Goal: Find specific page/section: Find specific page/section

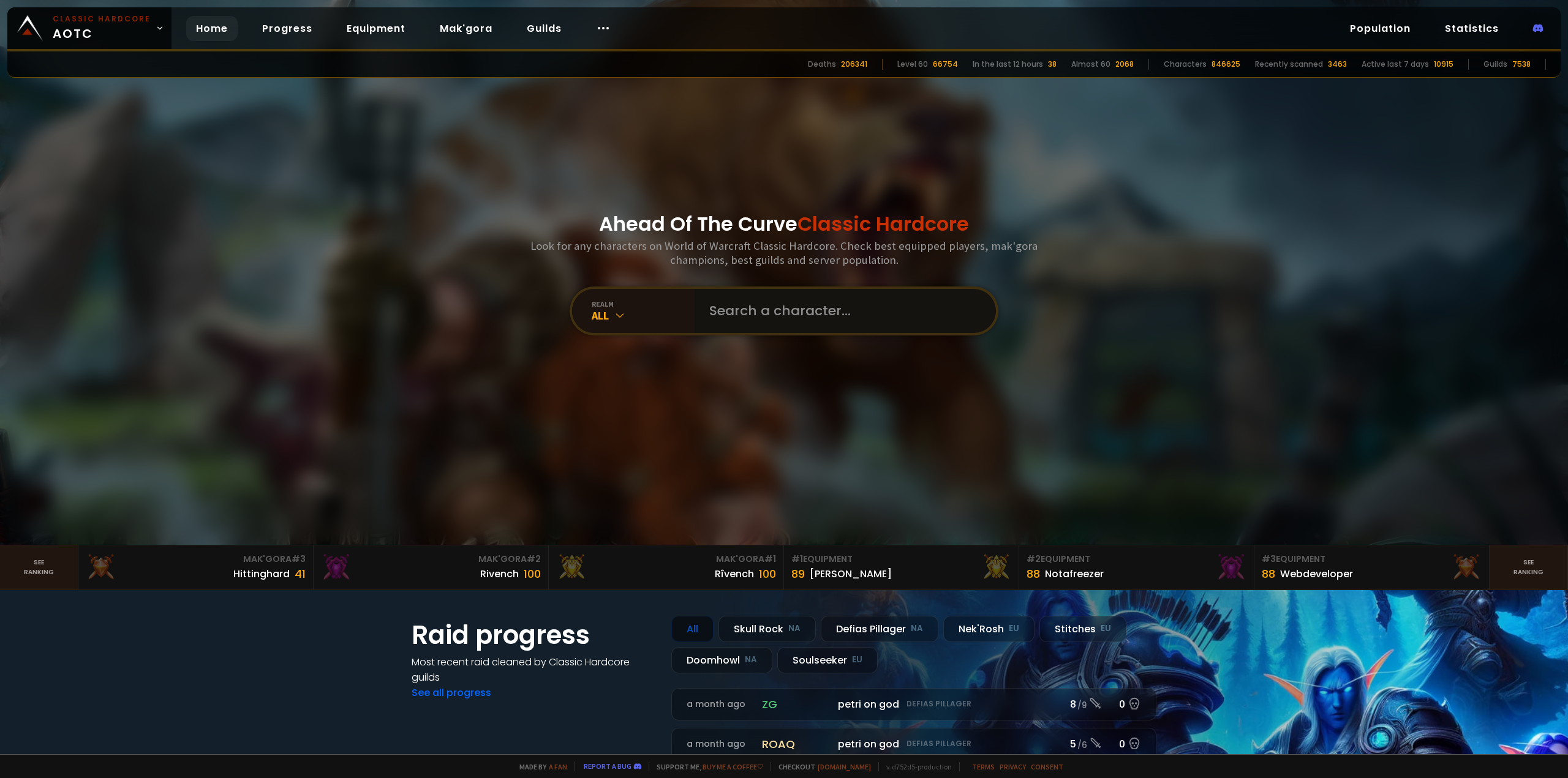
click at [773, 311] on input "text" at bounding box center [841, 311] width 279 height 44
click at [609, 307] on div "realm" at bounding box center [643, 304] width 103 height 9
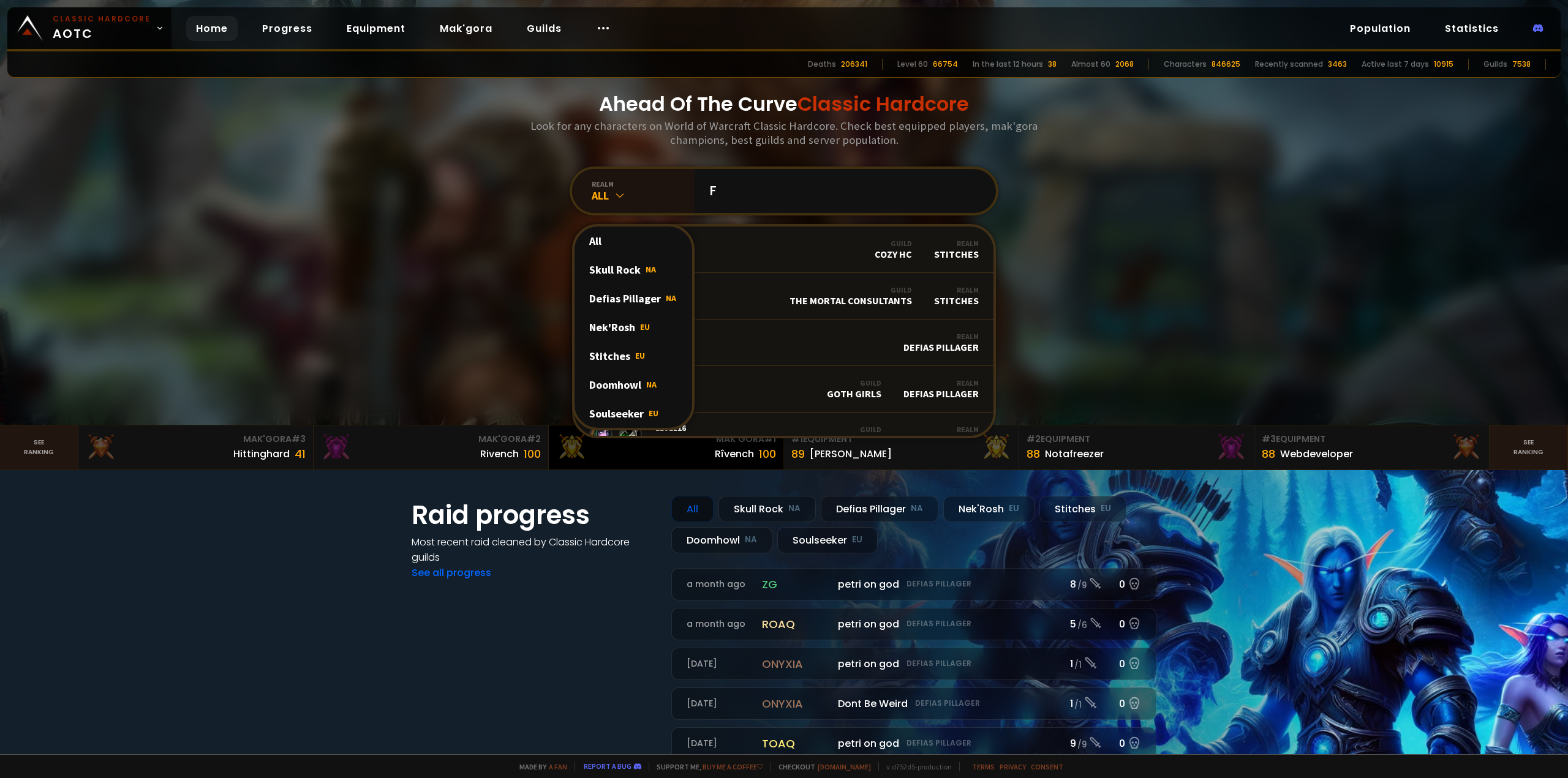
scroll to position [123, 0]
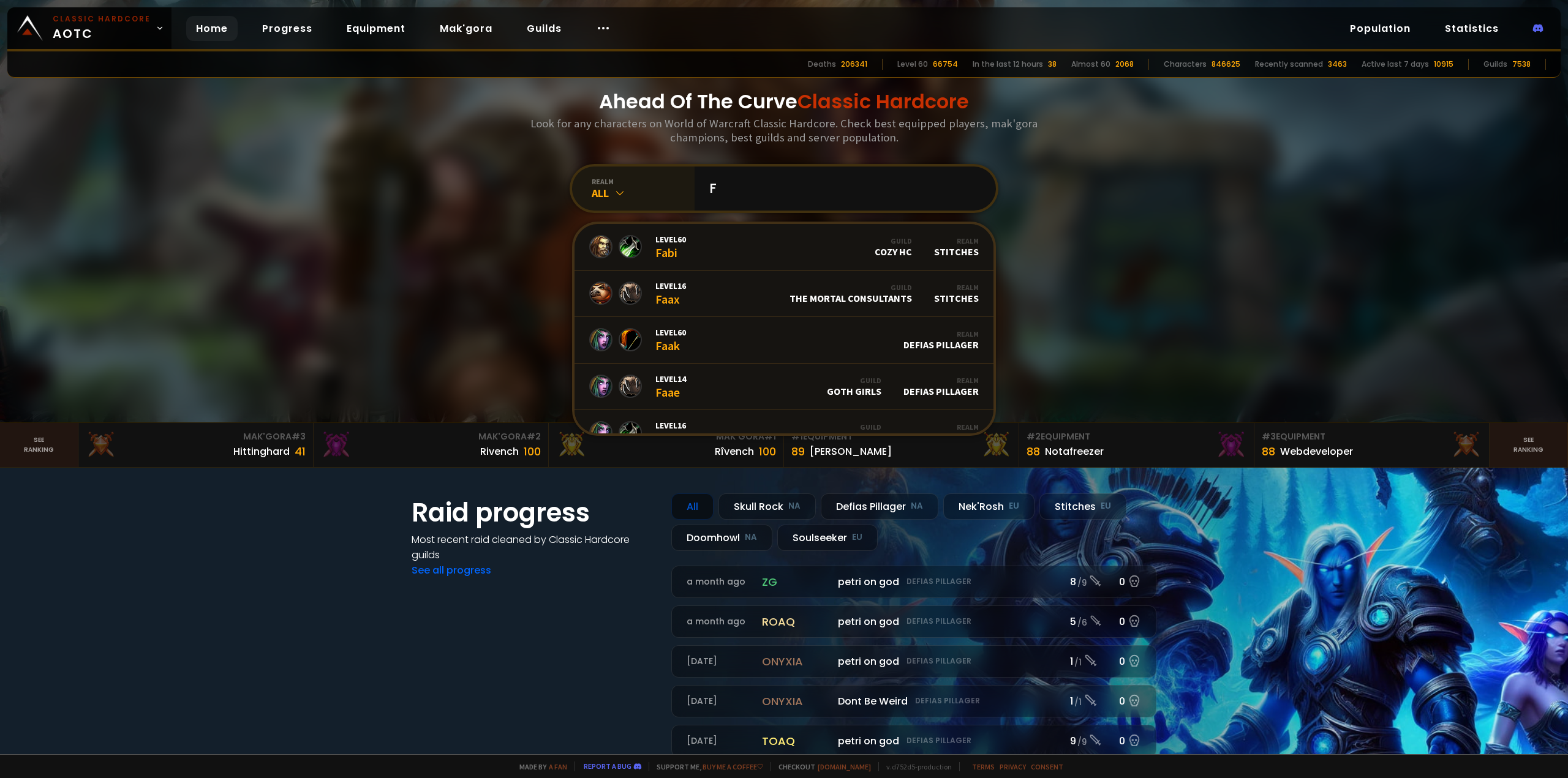
click at [609, 200] on div "realm All" at bounding box center [633, 189] width 123 height 44
click at [619, 387] on div "Doomhowl NA" at bounding box center [633, 382] width 118 height 29
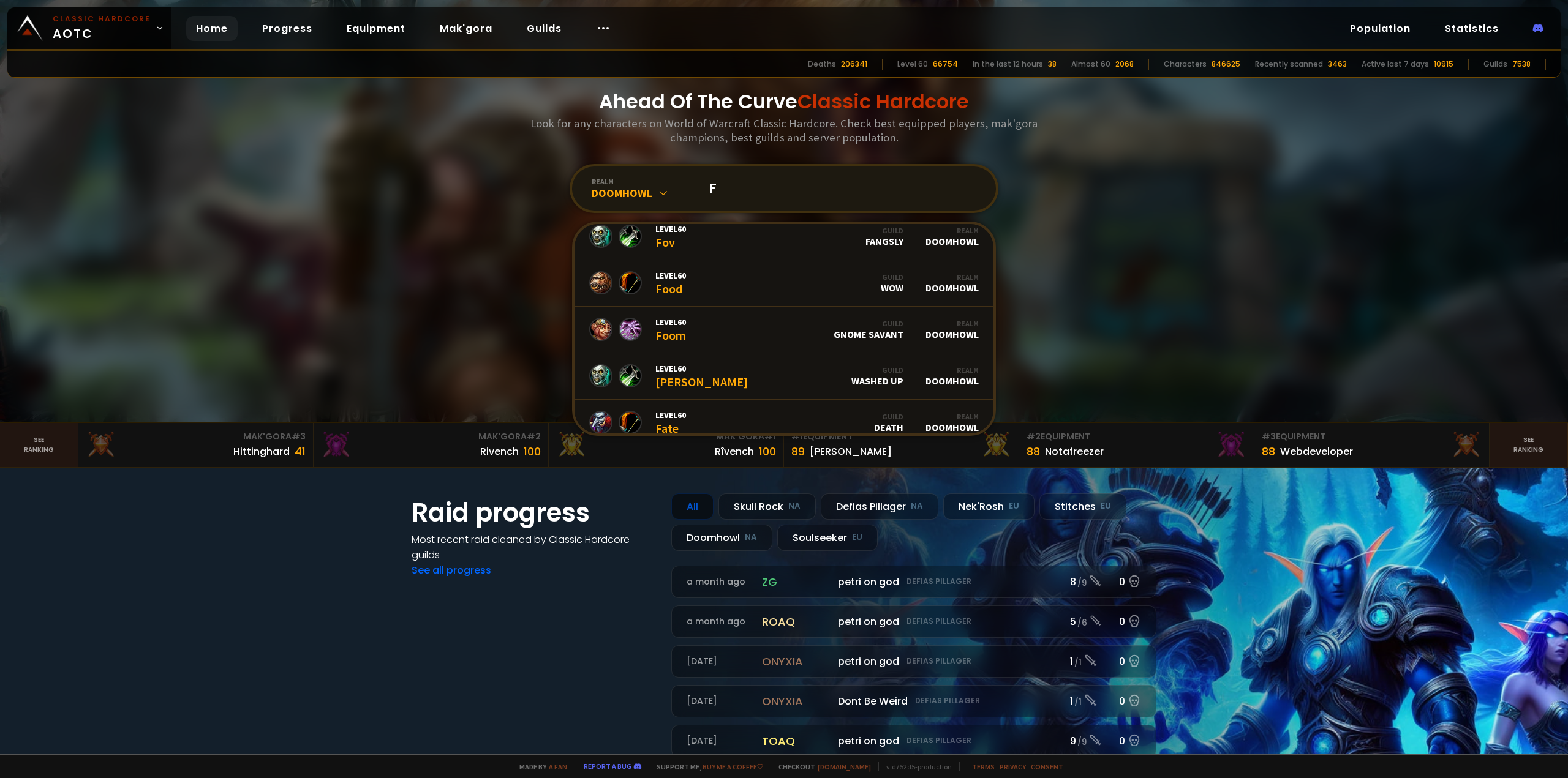
scroll to position [61, 0]
click at [744, 192] on input "F" at bounding box center [841, 189] width 279 height 44
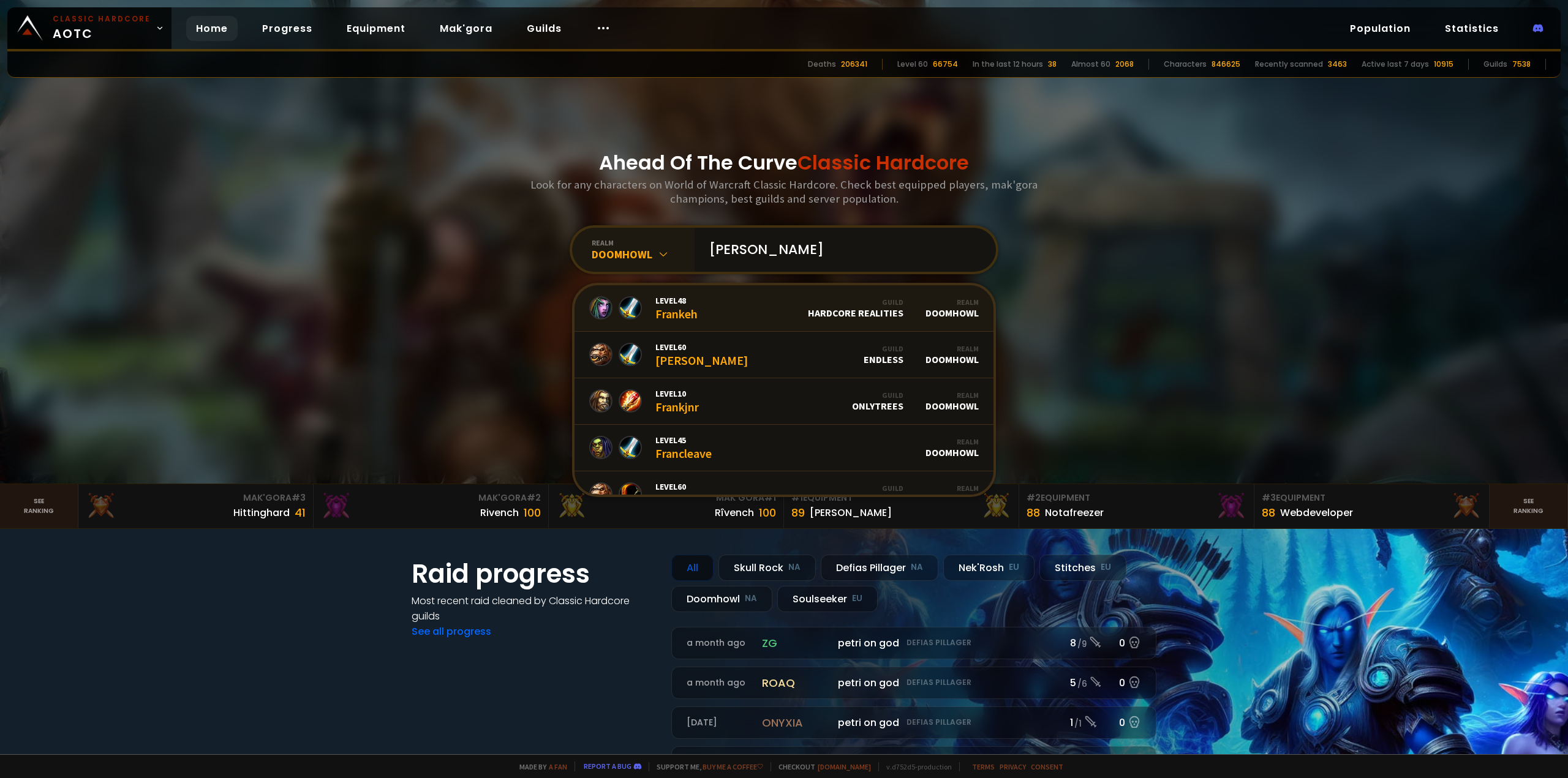
type input "[PERSON_NAME]"
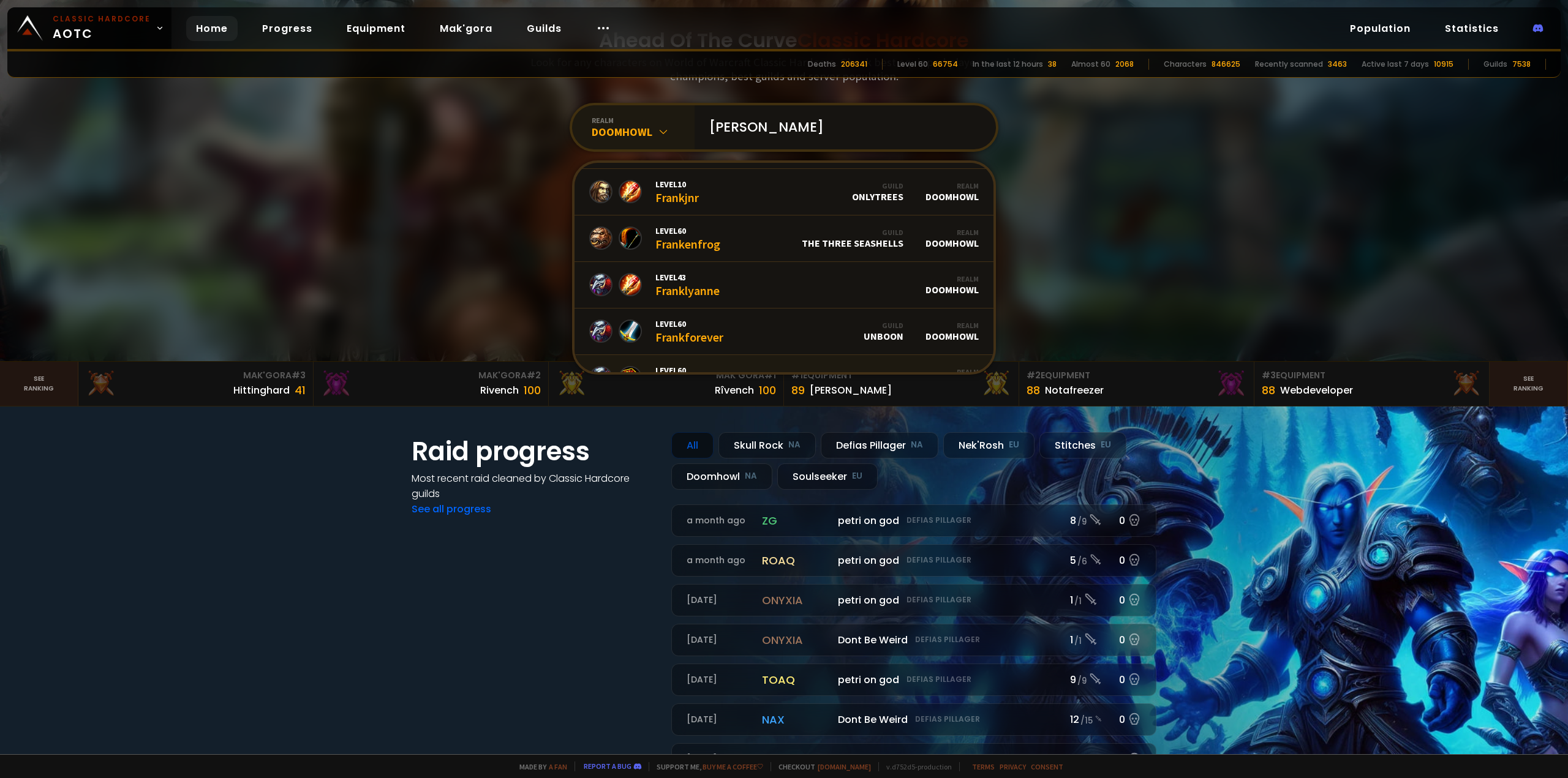
scroll to position [35, 0]
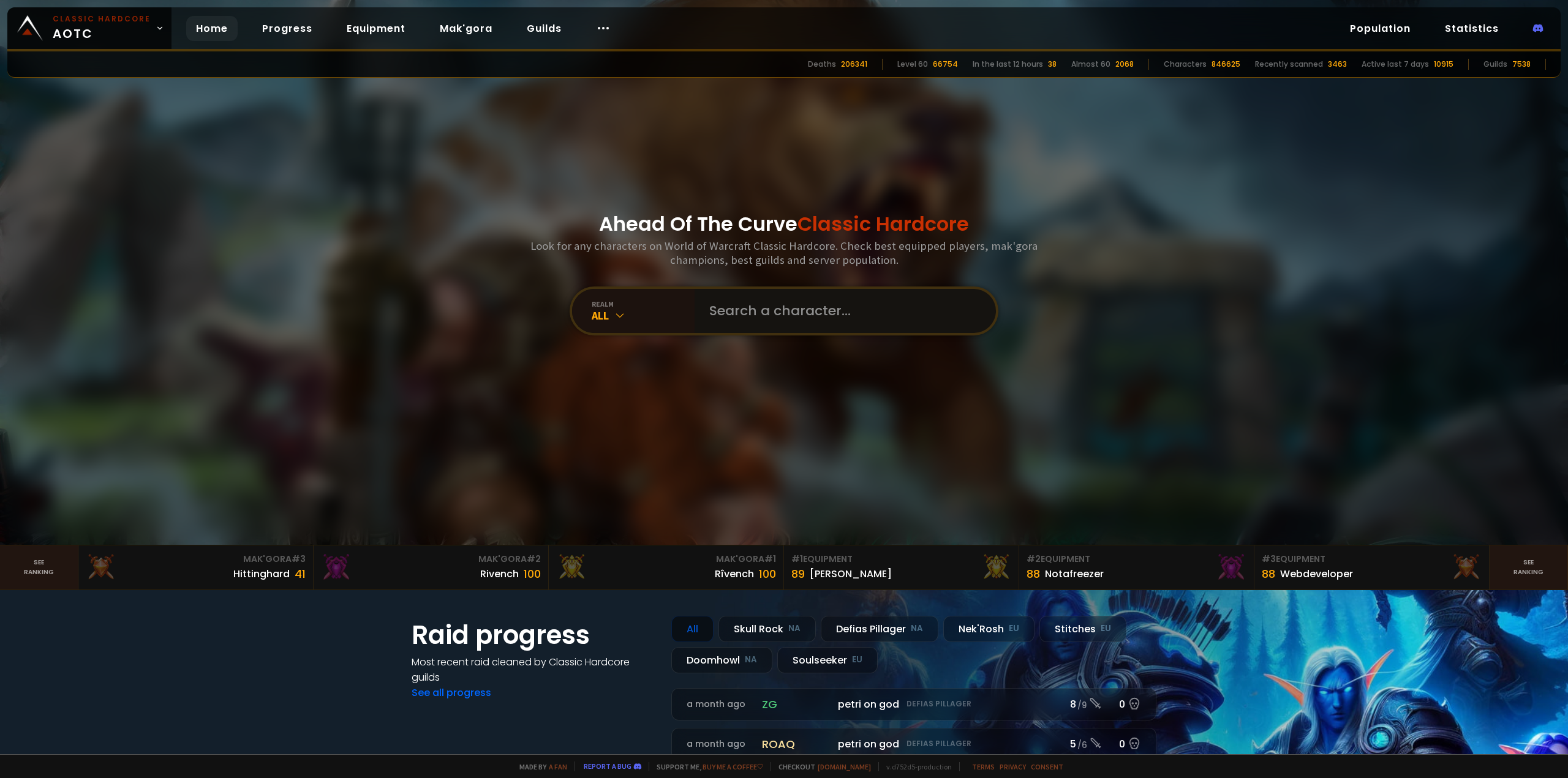
click at [709, 317] on input "text" at bounding box center [841, 311] width 279 height 44
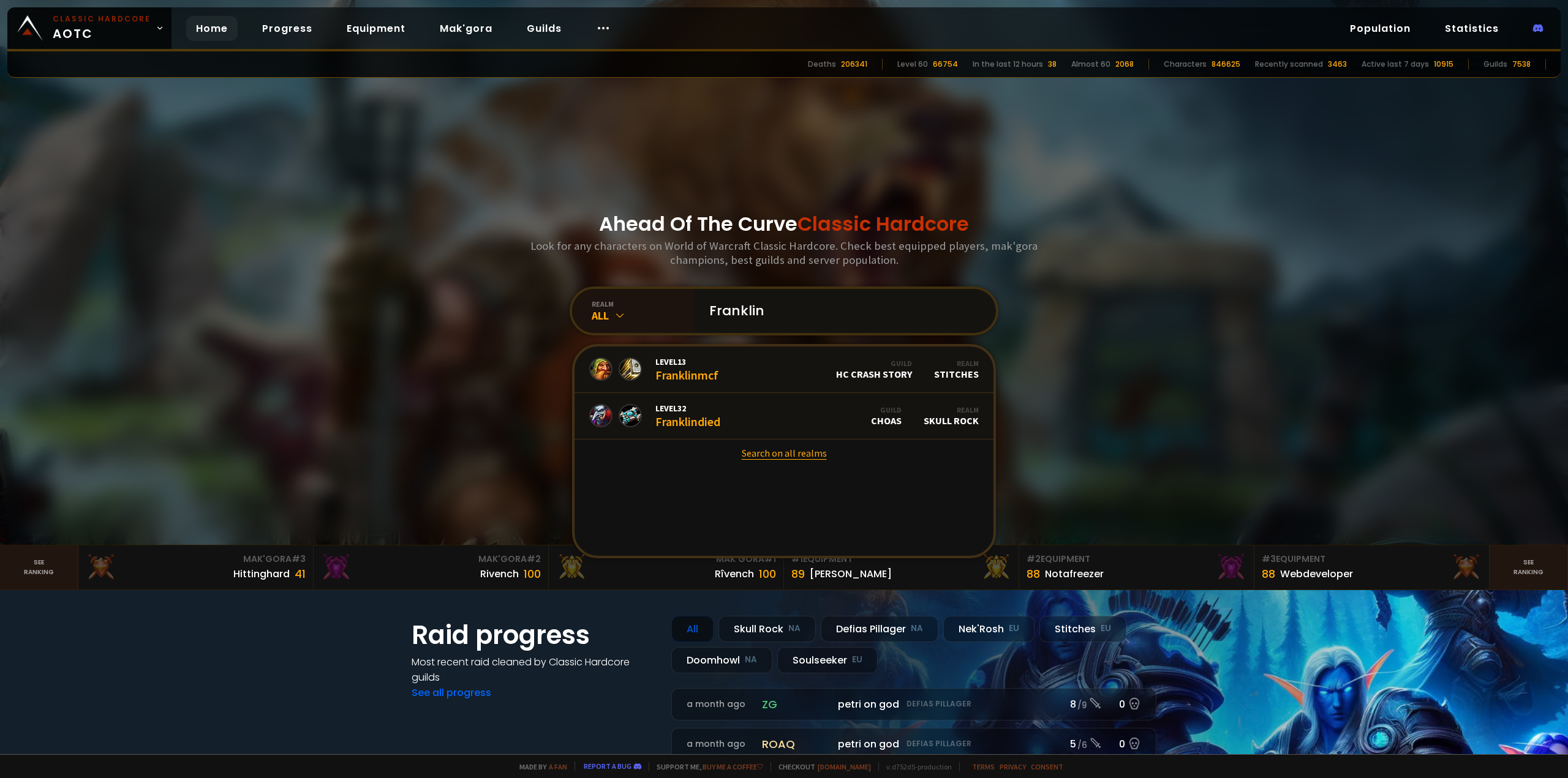
type input "Franklin"
click at [786, 457] on link "Search on all realms" at bounding box center [784, 453] width 419 height 27
